Goal: Navigation & Orientation: Find specific page/section

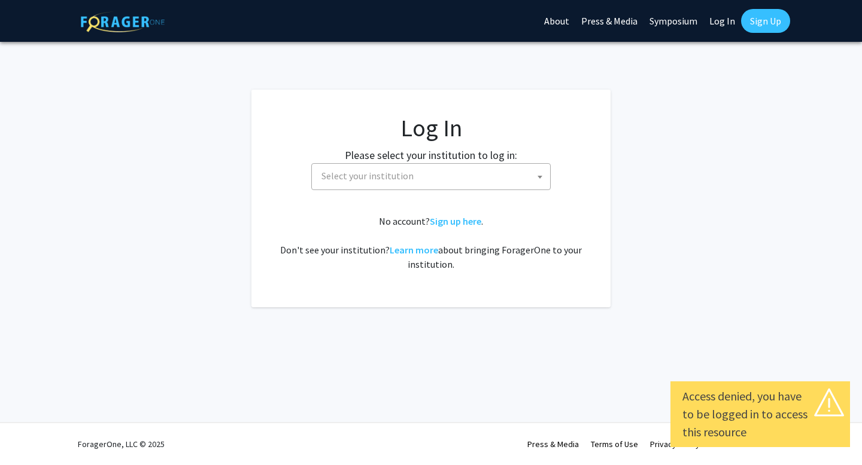
select select
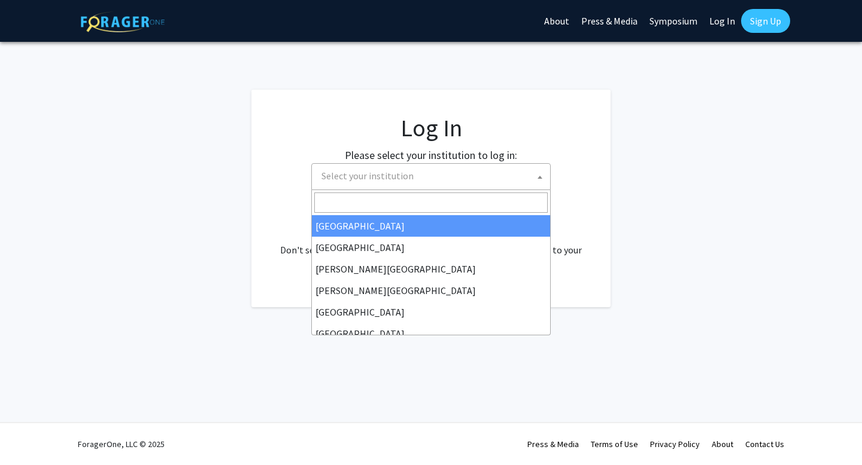
click at [421, 178] on span "Select your institution" at bounding box center [432, 176] width 233 height 25
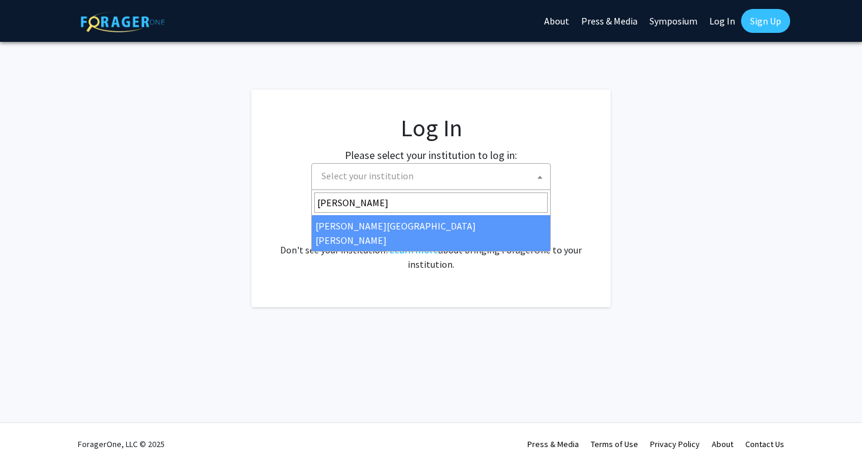
type input "[PERSON_NAME]"
select select "1"
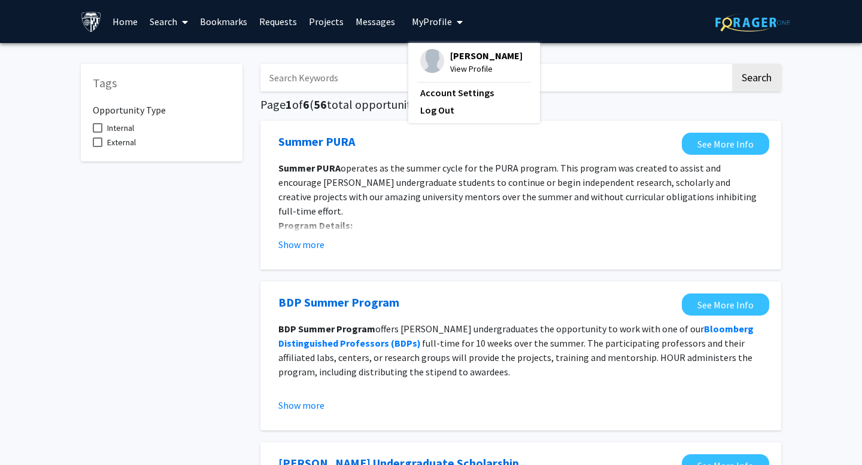
click at [464, 75] on span "View Profile" at bounding box center [486, 68] width 72 height 13
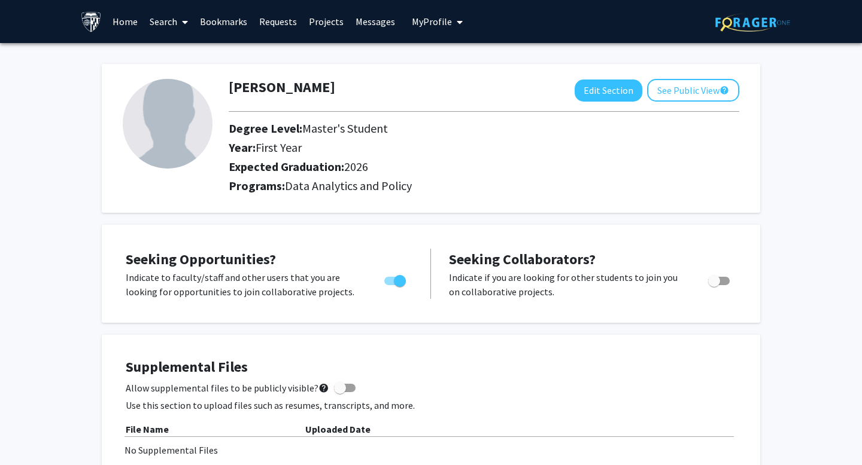
click at [273, 22] on link "Requests" at bounding box center [278, 22] width 50 height 42
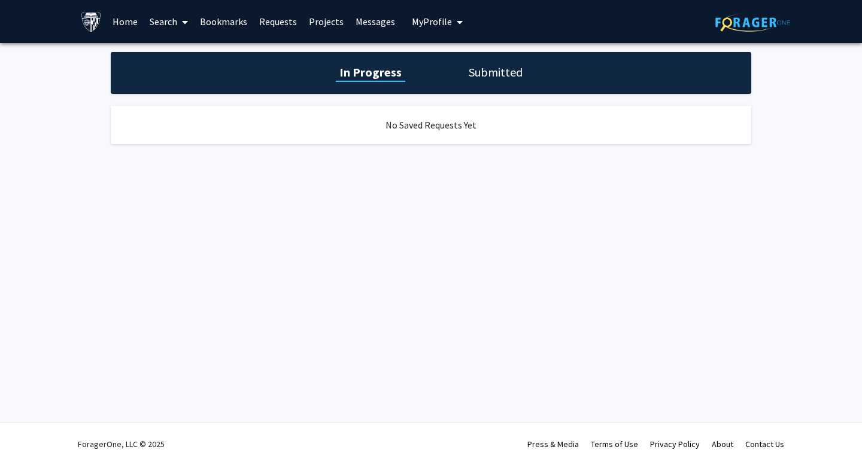
click at [171, 21] on link "Search" at bounding box center [169, 22] width 50 height 42
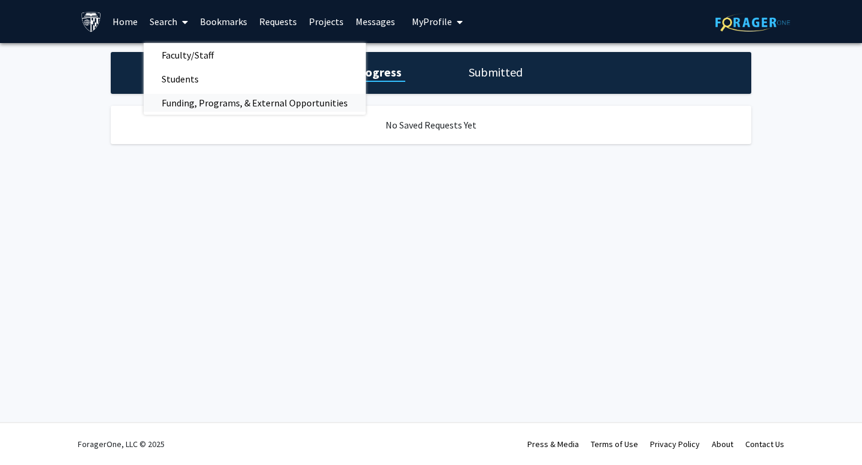
click at [202, 106] on span "Funding, Programs, & External Opportunities" at bounding box center [255, 103] width 222 height 24
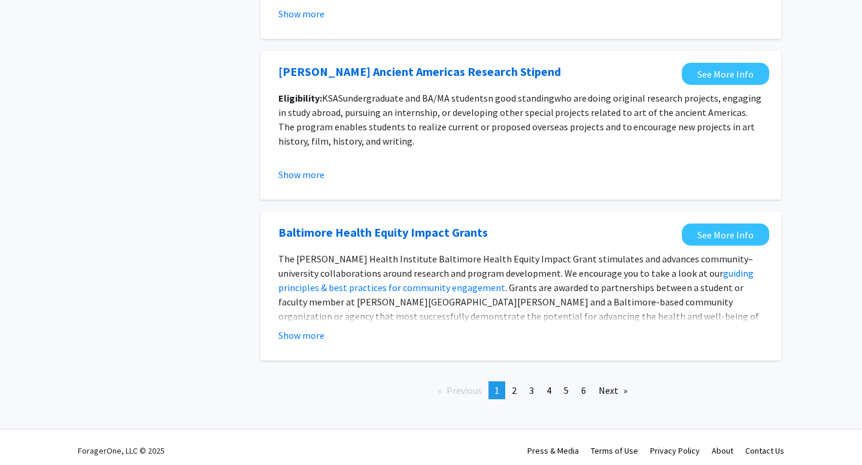
scroll to position [1330, 0]
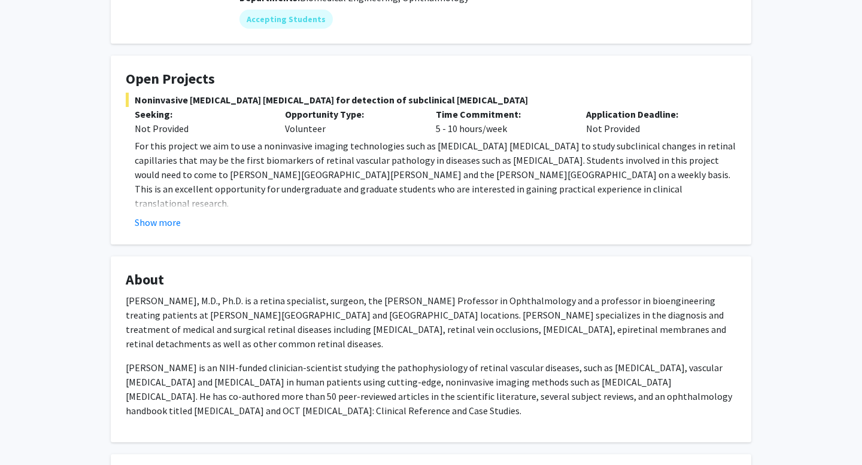
scroll to position [163, 0]
